Goal: Task Accomplishment & Management: Manage account settings

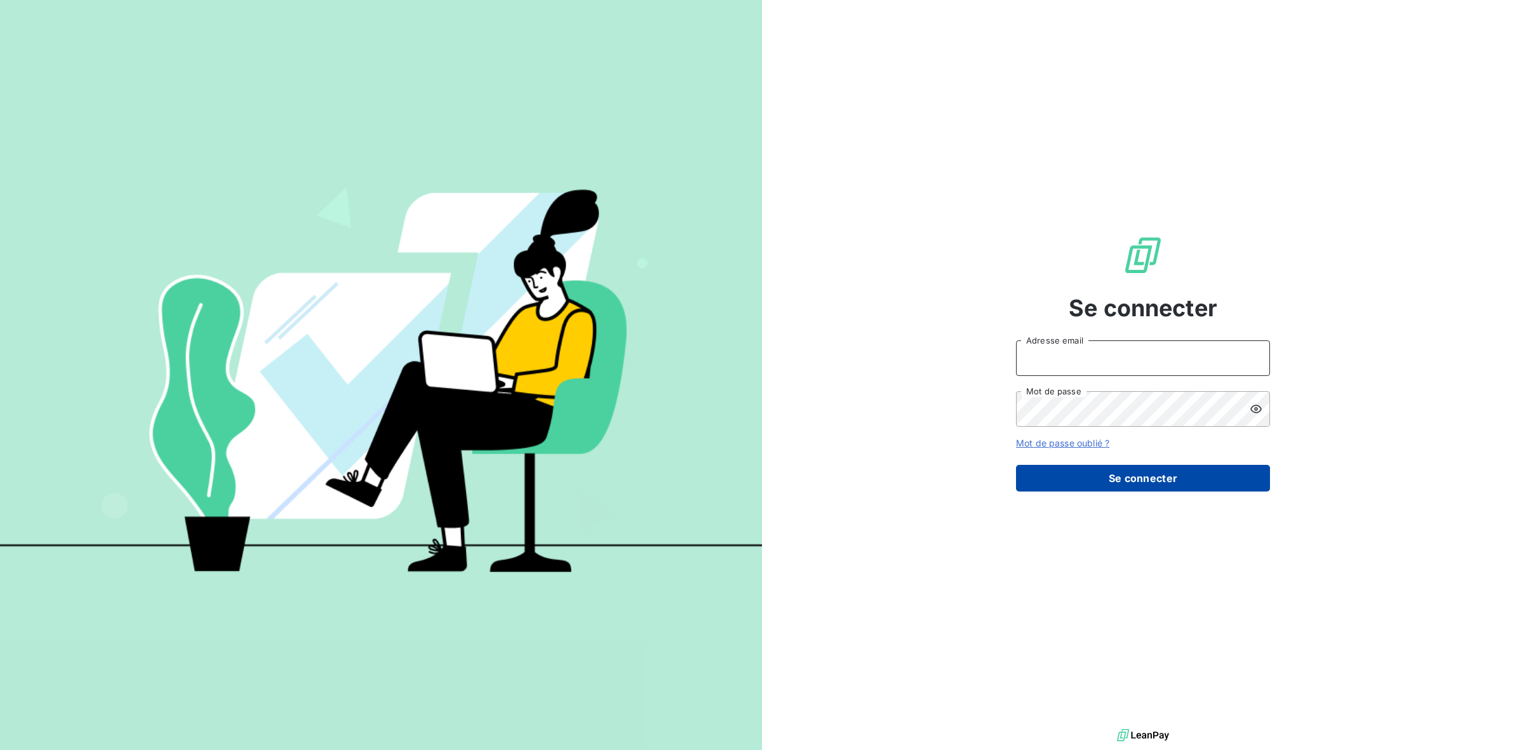
type input "[PERSON_NAME][EMAIL_ADDRESS][DOMAIN_NAME]"
click at [1175, 486] on button "Se connecter" at bounding box center [1143, 478] width 254 height 27
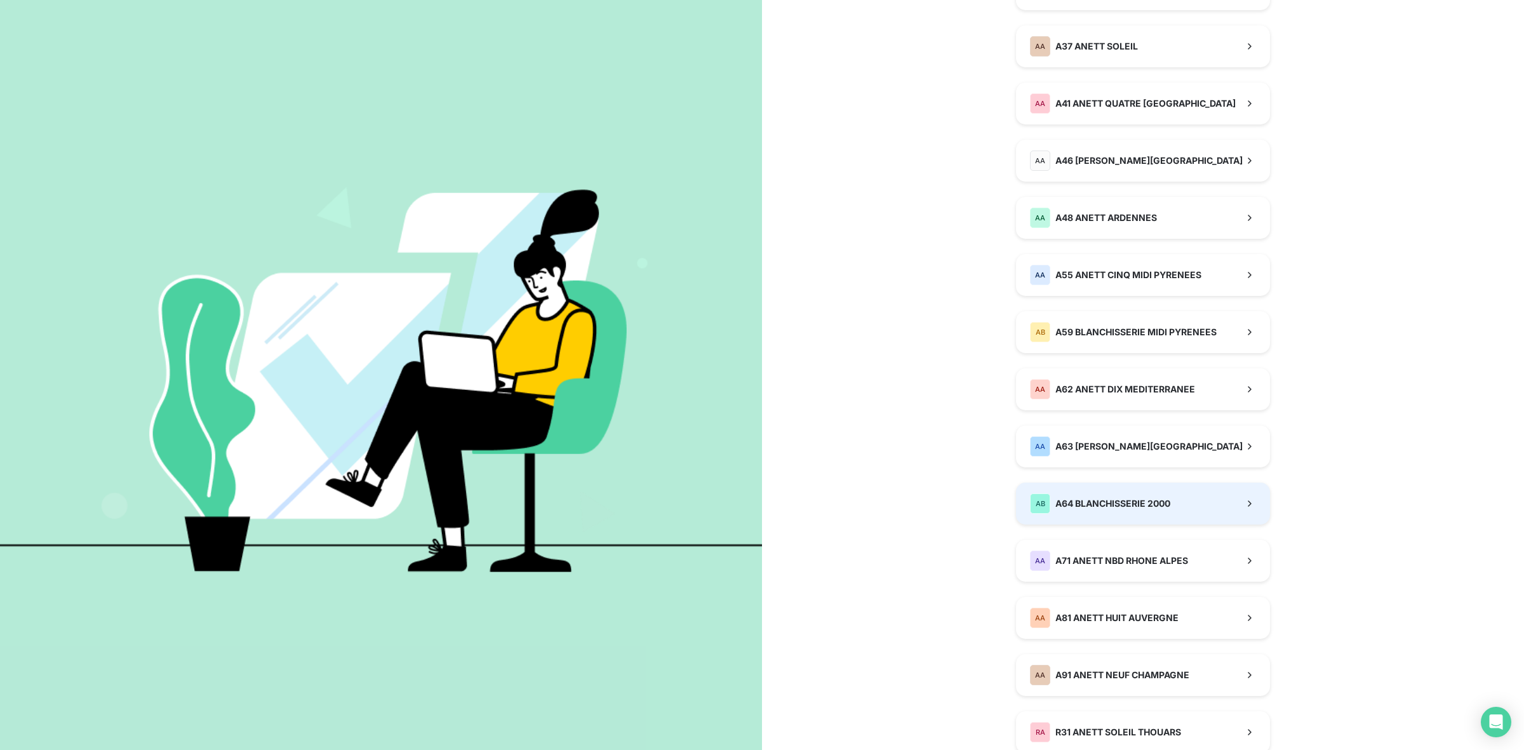
scroll to position [555, 0]
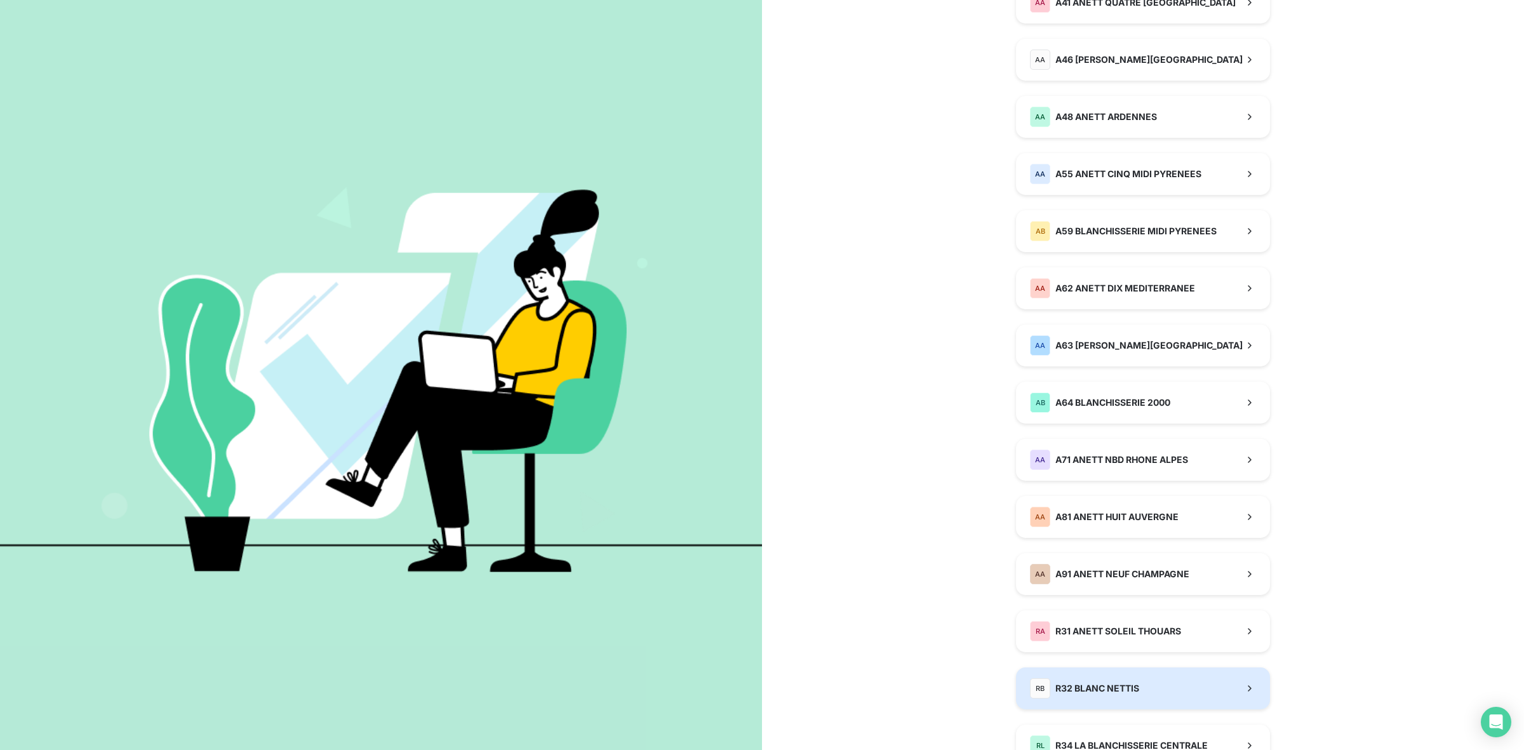
click at [1153, 695] on button "RB R32 BLANC NETTIS" at bounding box center [1143, 688] width 254 height 42
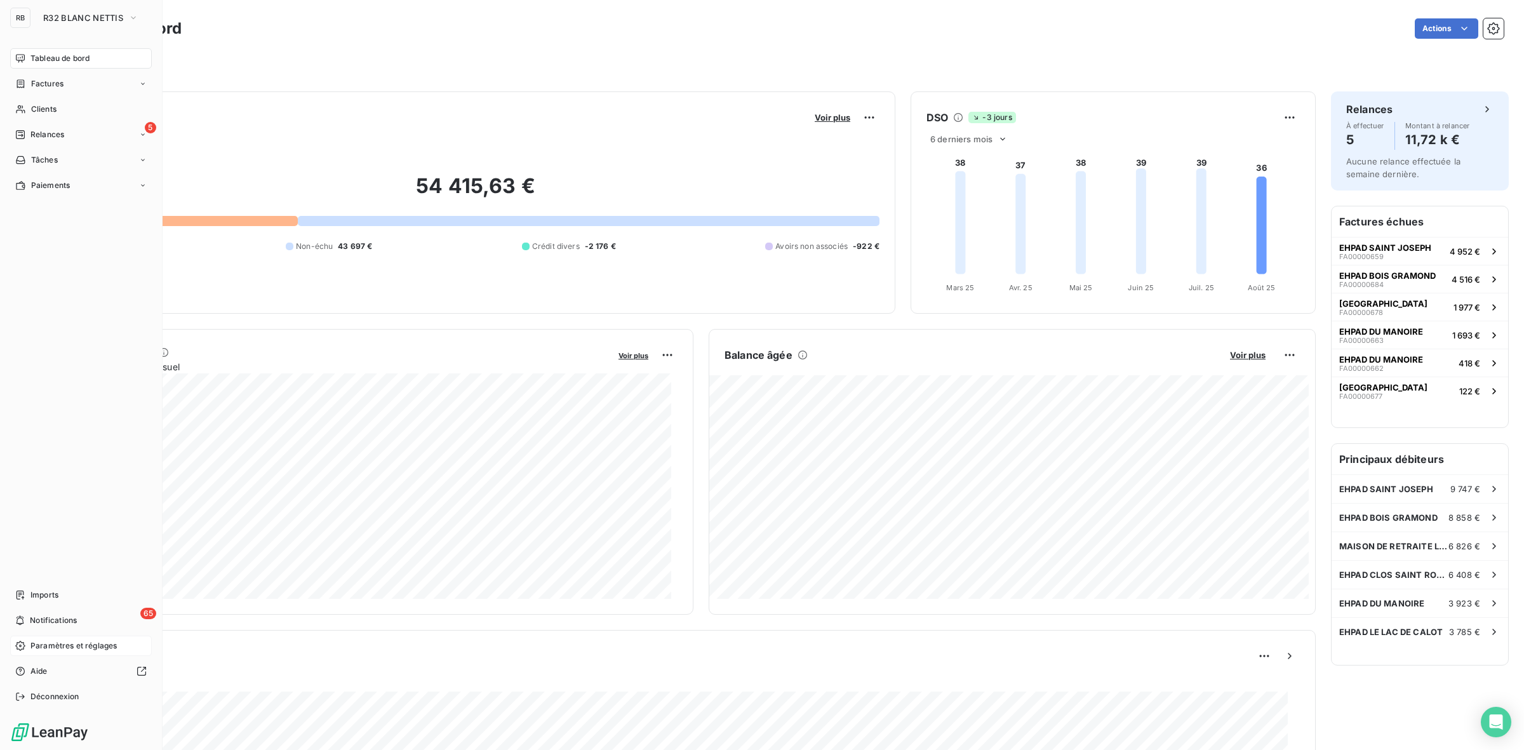
click at [81, 648] on span "Paramètres et réglages" at bounding box center [73, 645] width 86 height 11
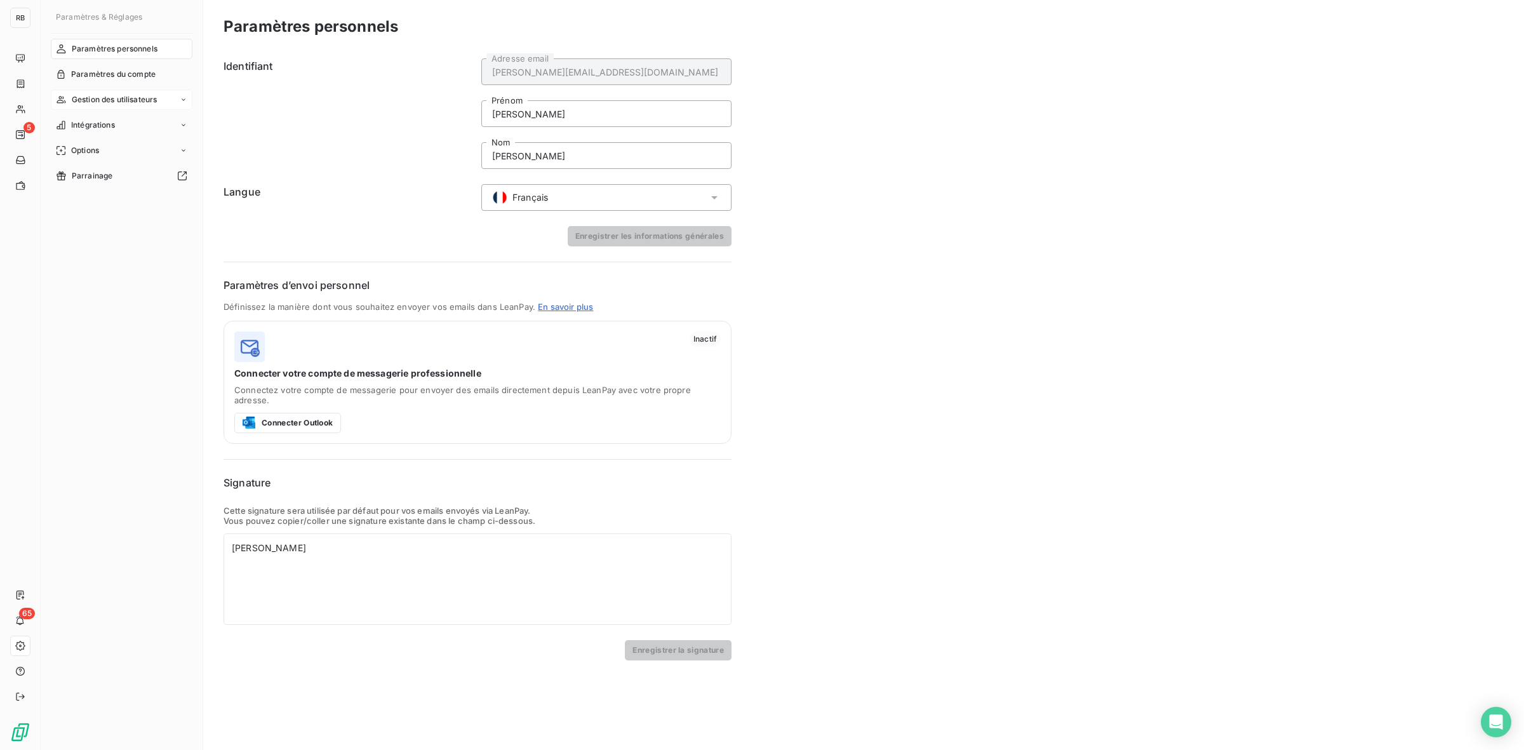
click at [121, 96] on span "Gestion des utilisateurs" at bounding box center [115, 99] width 86 height 11
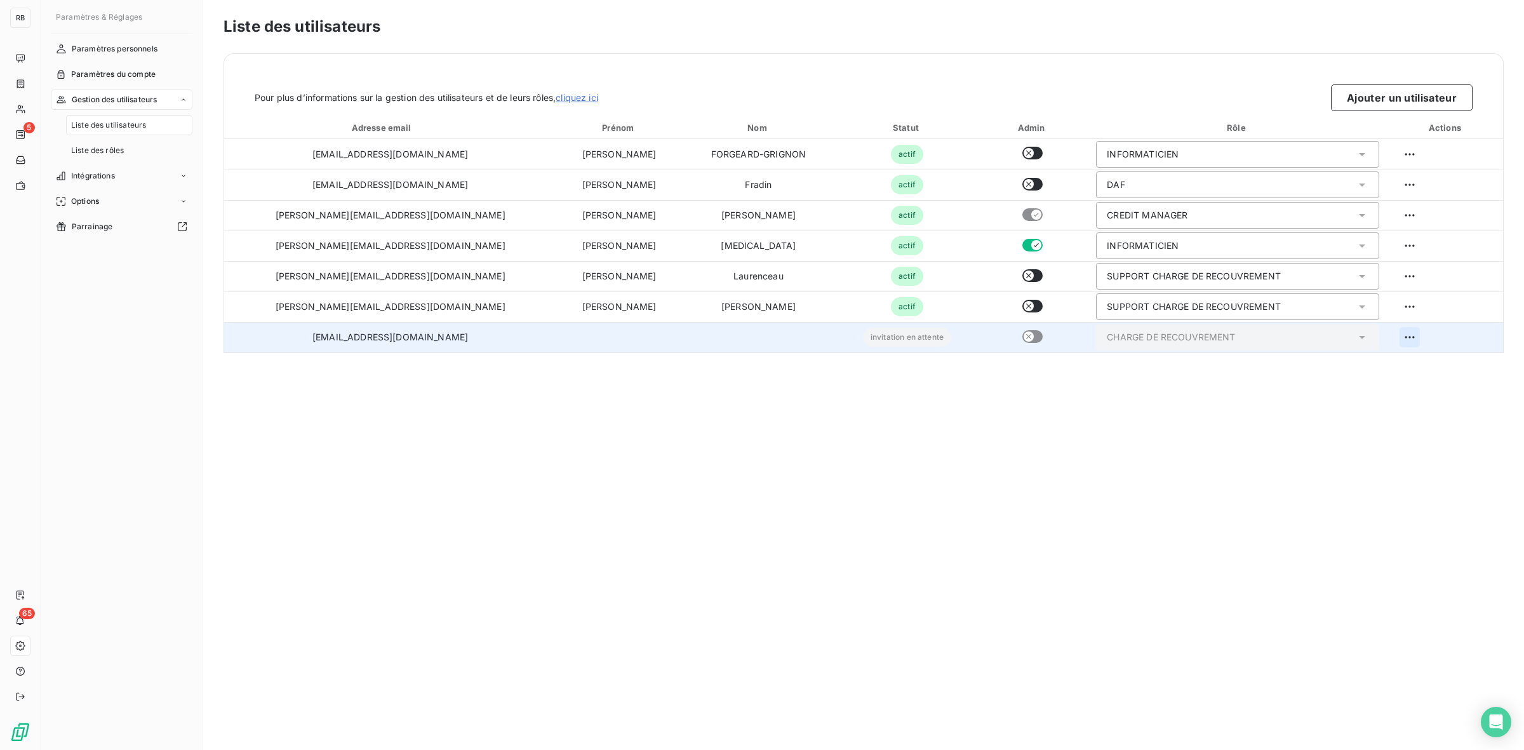
click at [1393, 333] on html "RB 5 65 Paramètres & Réglages Paramètres personnels Paramètres du compte Gestio…" at bounding box center [762, 375] width 1524 height 750
click at [1386, 385] on div "Supprimer l’utilisateur" at bounding box center [1412, 388] width 237 height 20
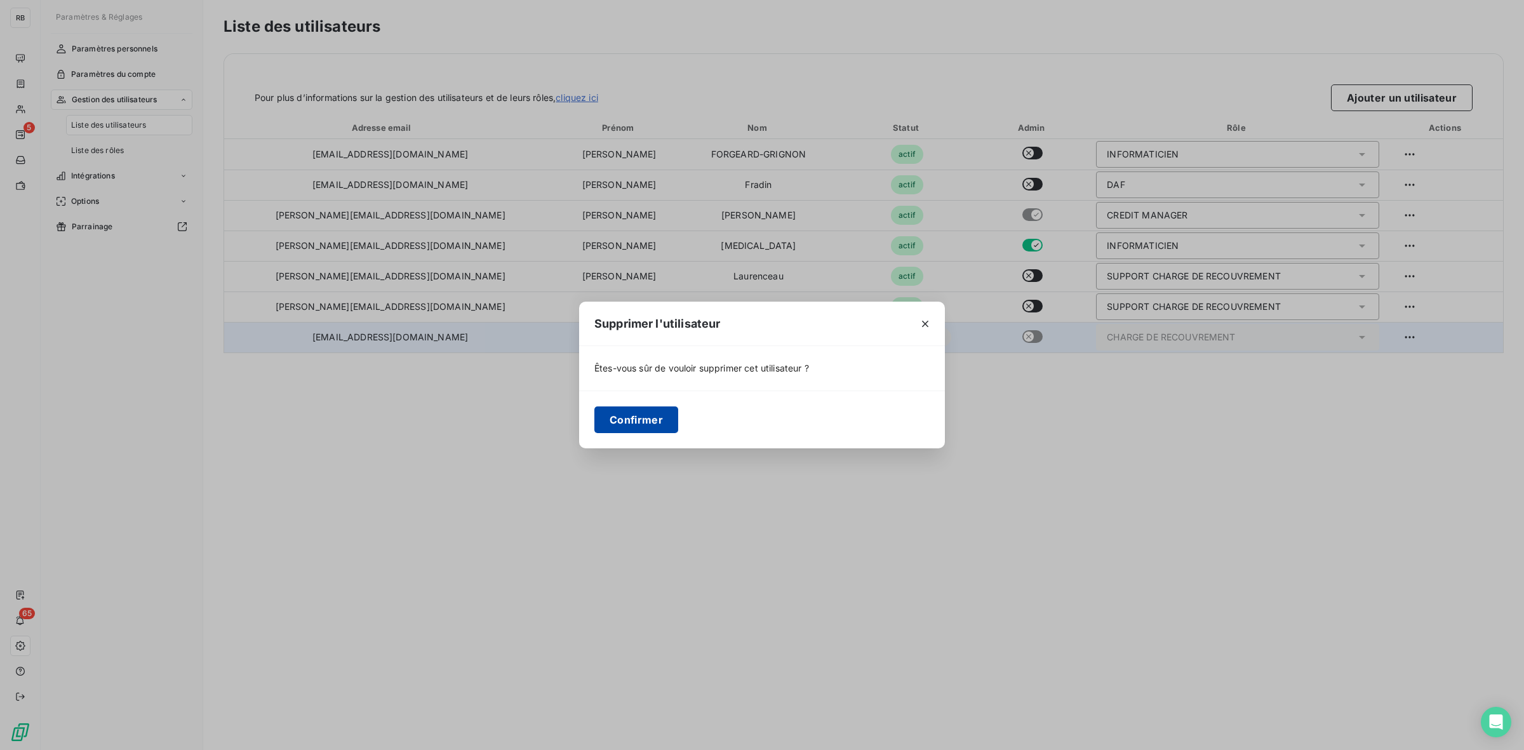
click at [636, 414] on button "Confirmer" at bounding box center [636, 419] width 84 height 27
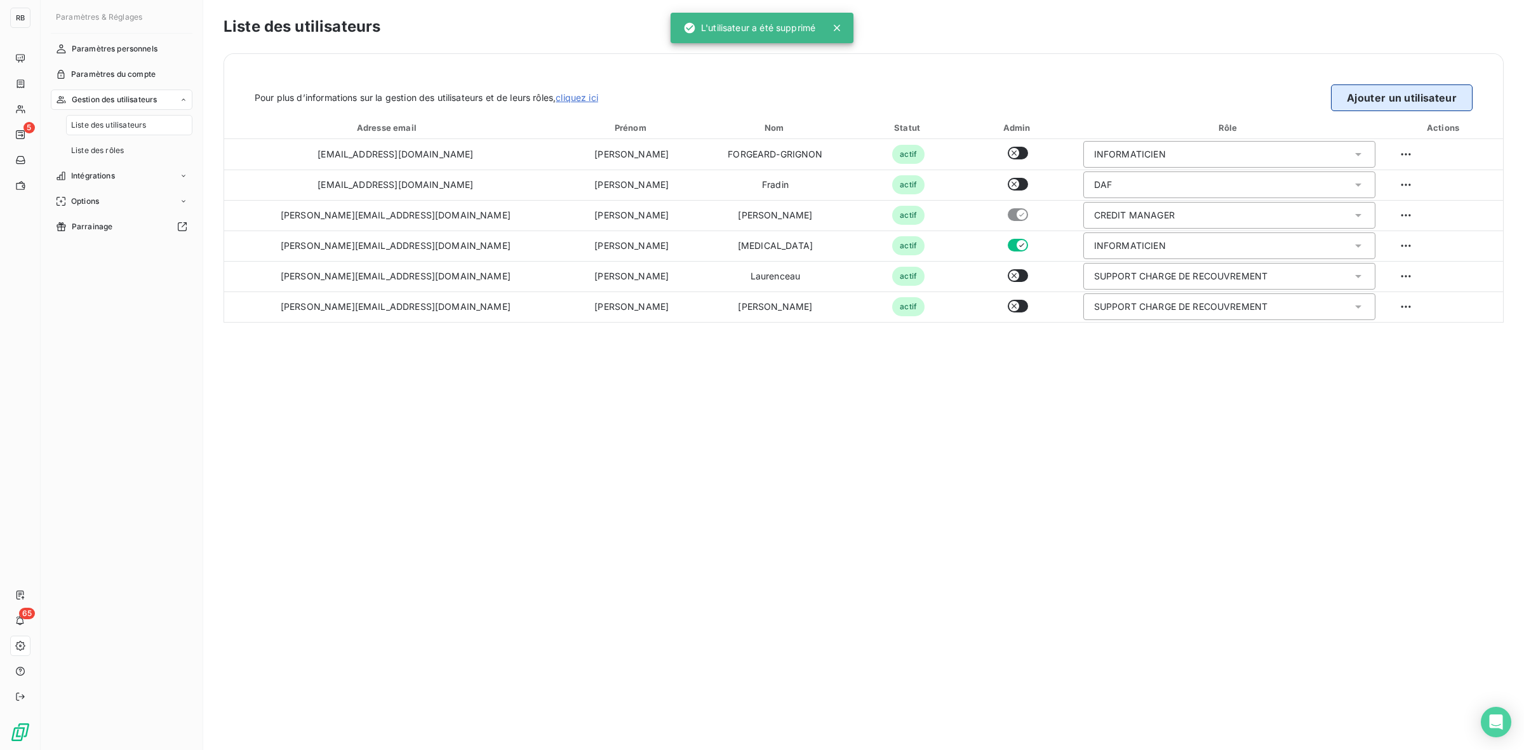
click at [1371, 100] on button "Ajouter un utilisateur" at bounding box center [1402, 97] width 142 height 27
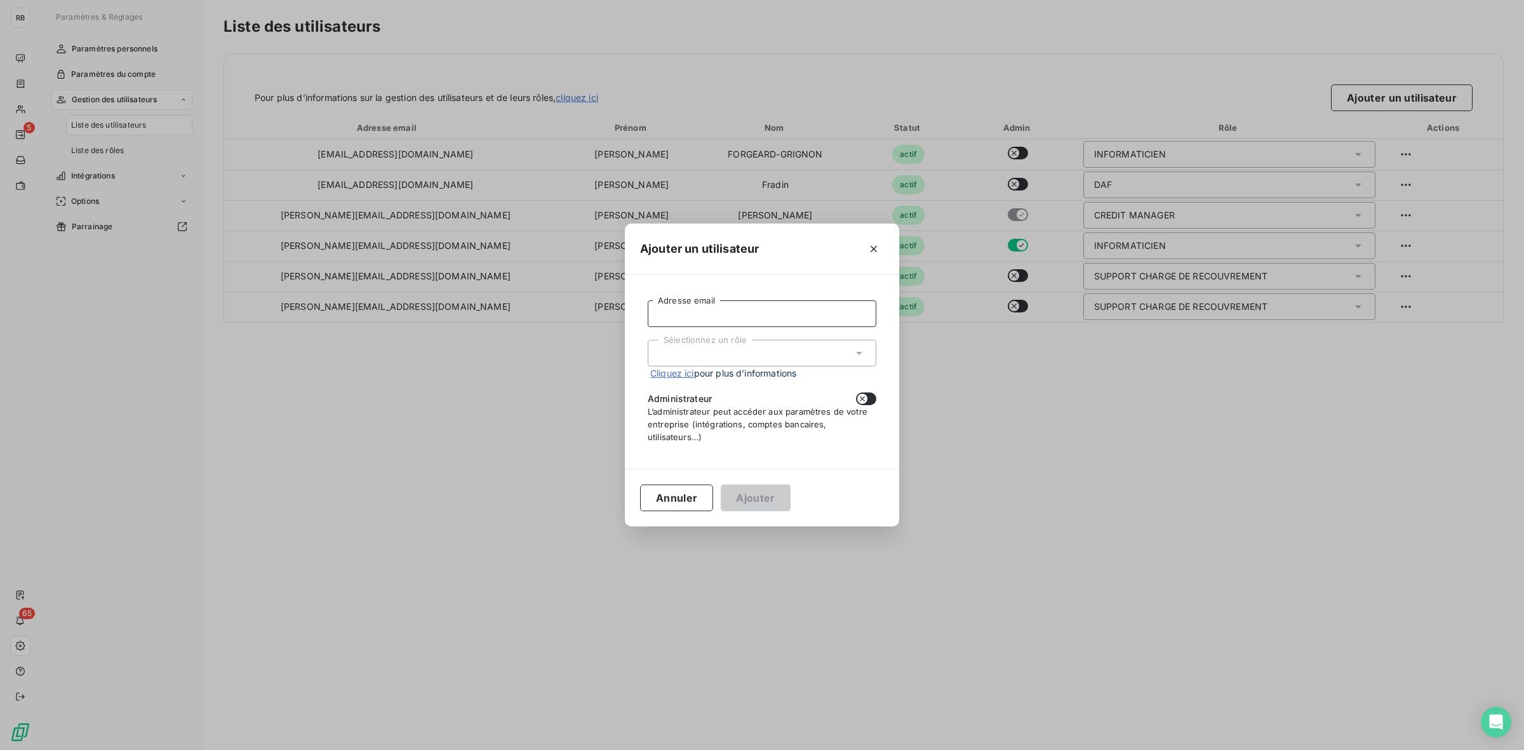
click at [703, 316] on input "Adresse email" at bounding box center [762, 313] width 229 height 27
paste input "[EMAIL_ADDRESS][DOMAIN_NAME]"
type input "[EMAIL_ADDRESS][DOMAIN_NAME]"
click at [705, 348] on div "Sélectionnez un rôle" at bounding box center [762, 353] width 229 height 27
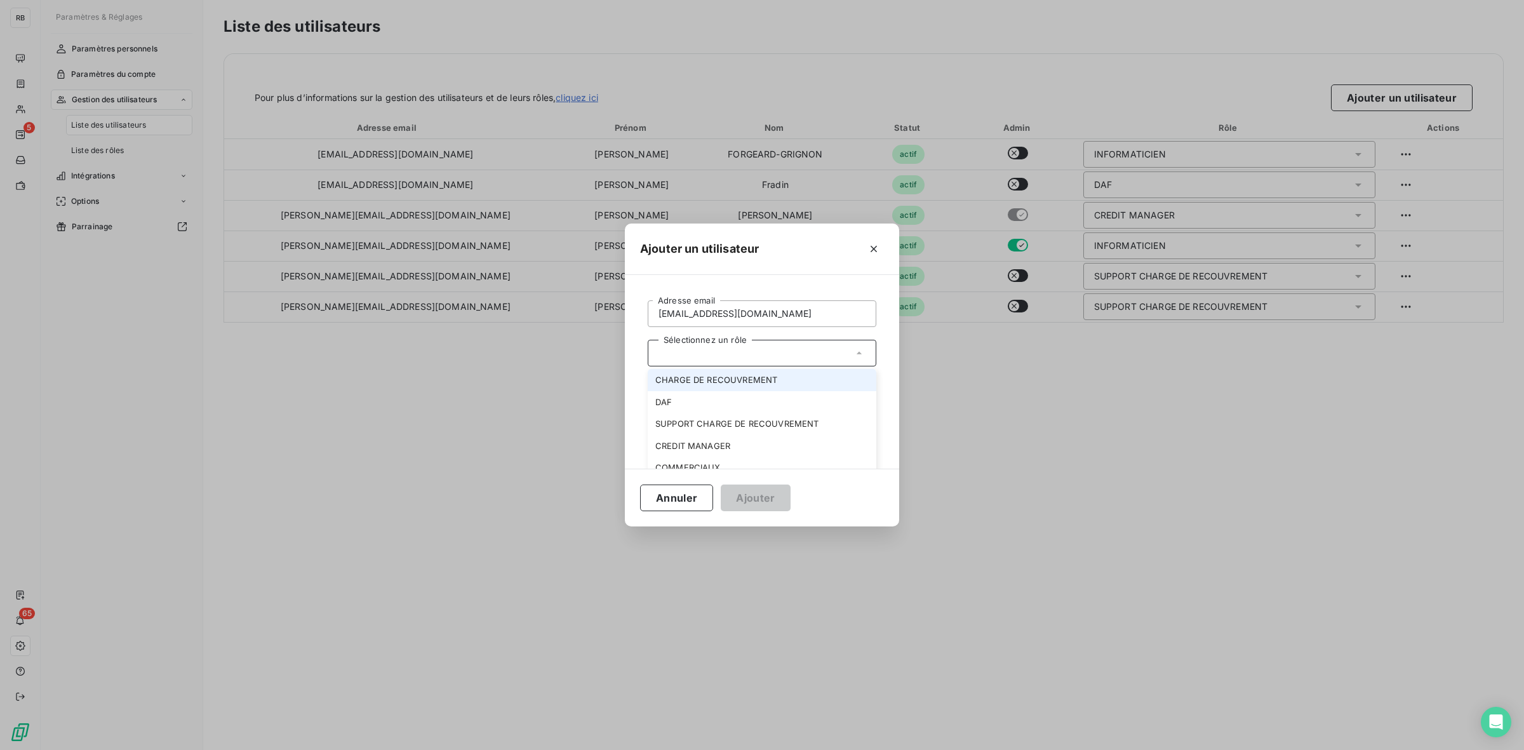
click at [705, 371] on li "CHARGE DE RECOUVREMENT" at bounding box center [762, 380] width 229 height 22
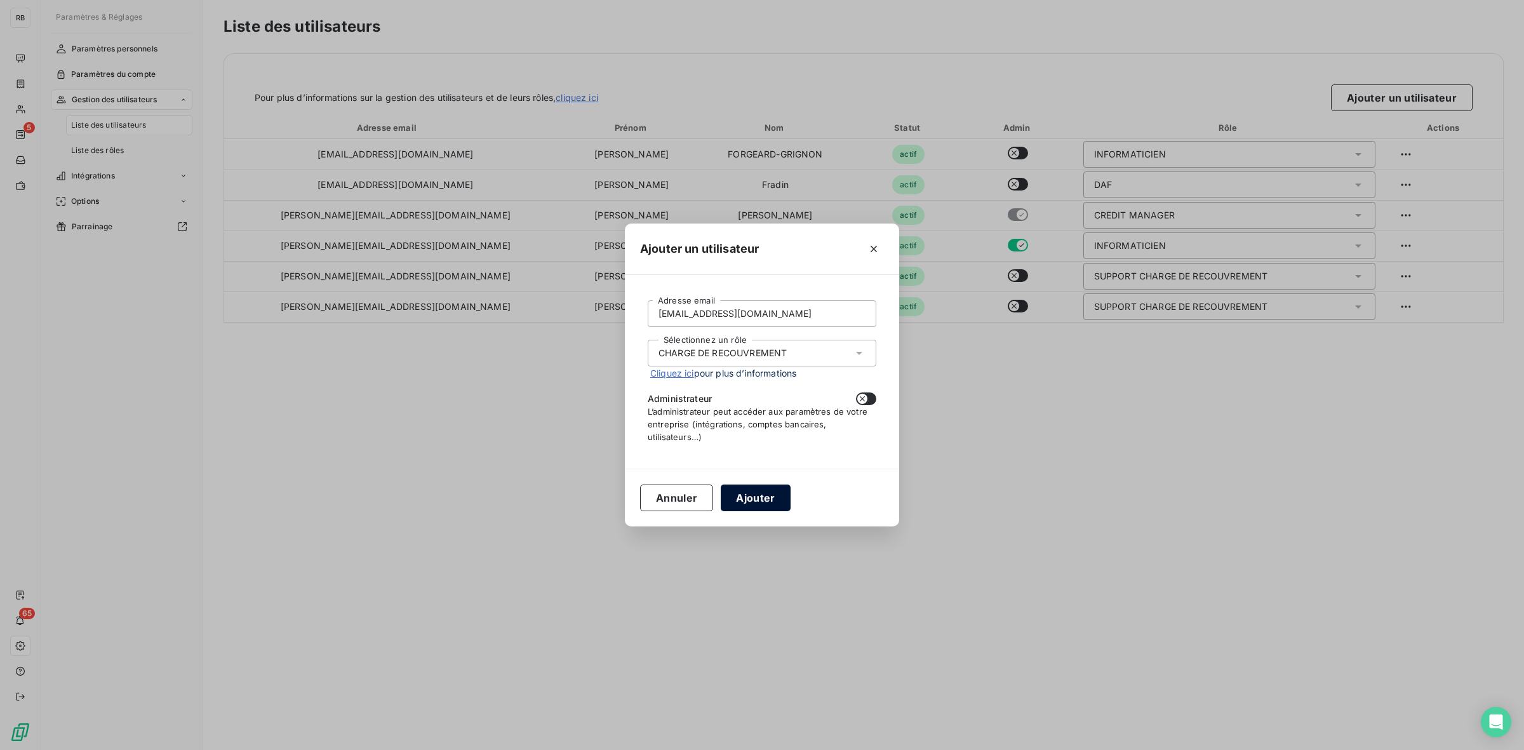
click at [768, 498] on button "Ajouter" at bounding box center [755, 497] width 69 height 27
